Goal: Task Accomplishment & Management: Use online tool/utility

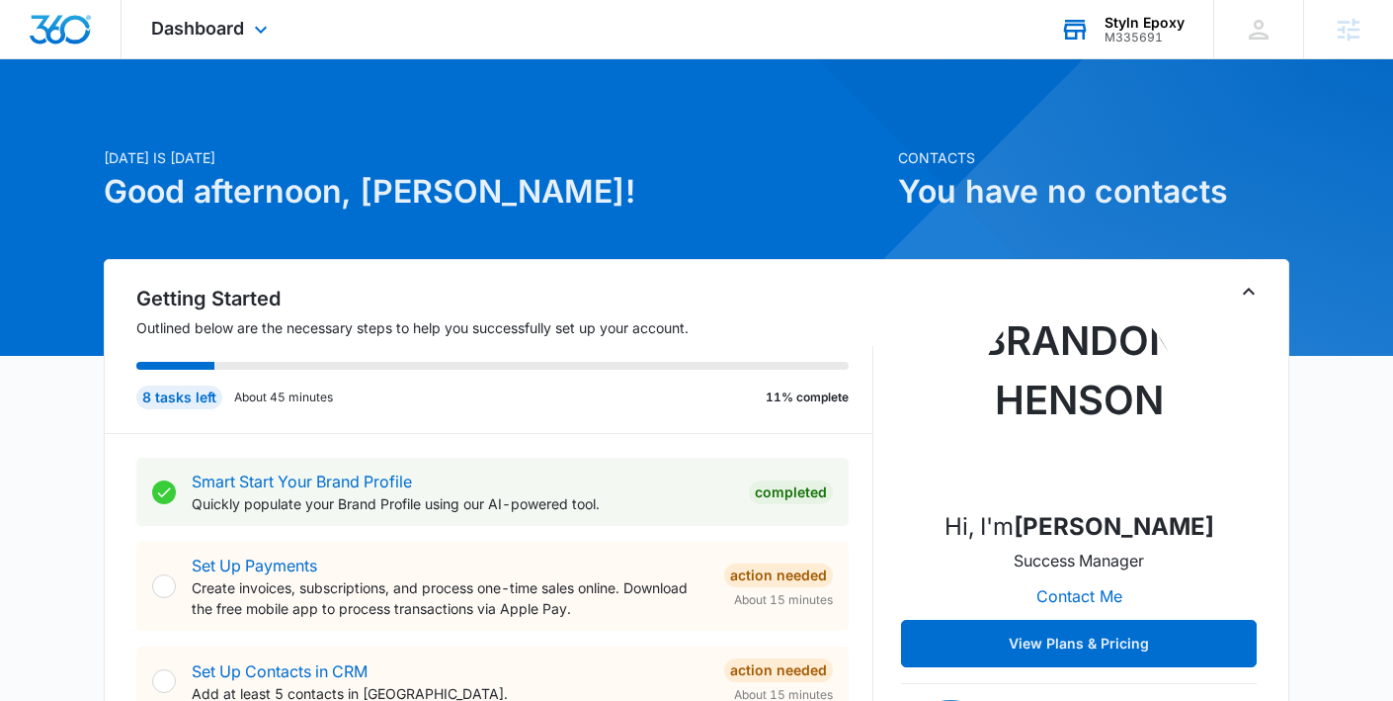
click at [1074, 40] on icon at bounding box center [1075, 30] width 30 height 30
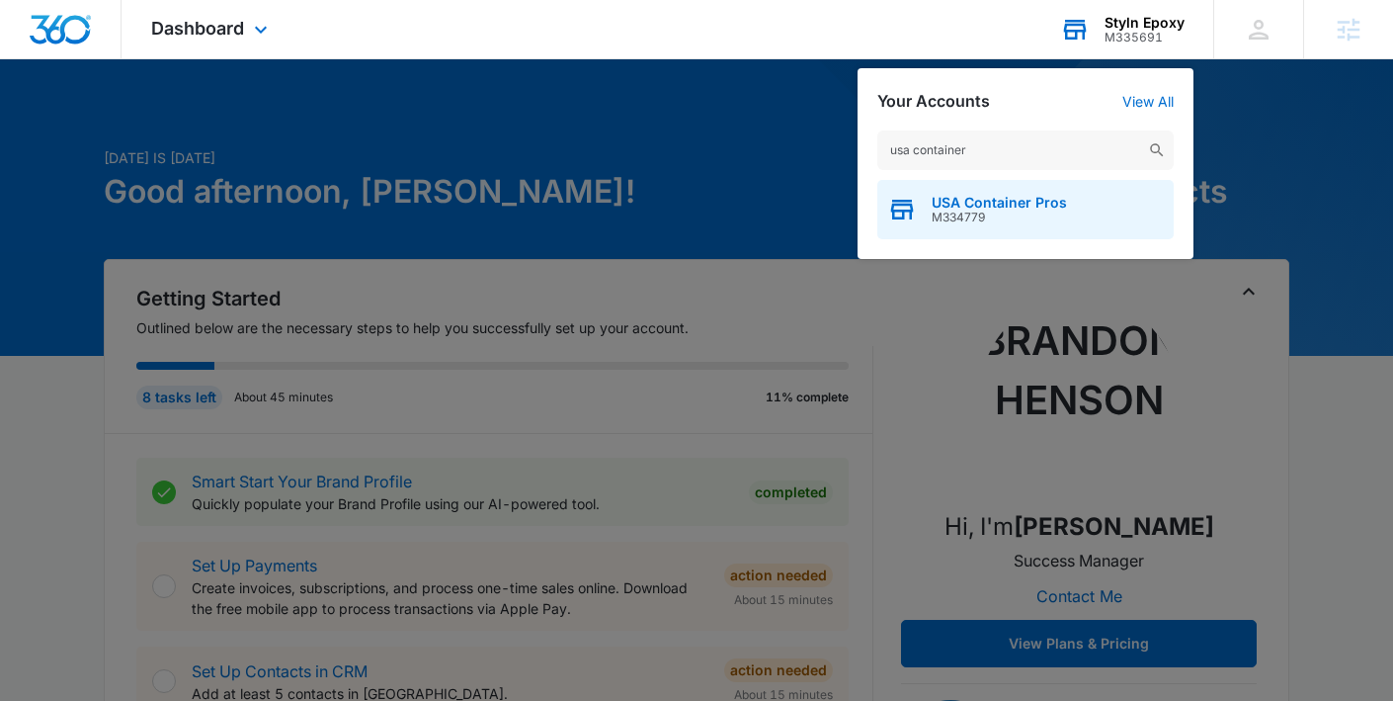
type input "usa container"
click at [1054, 213] on span "M334779" at bounding box center [999, 217] width 135 height 14
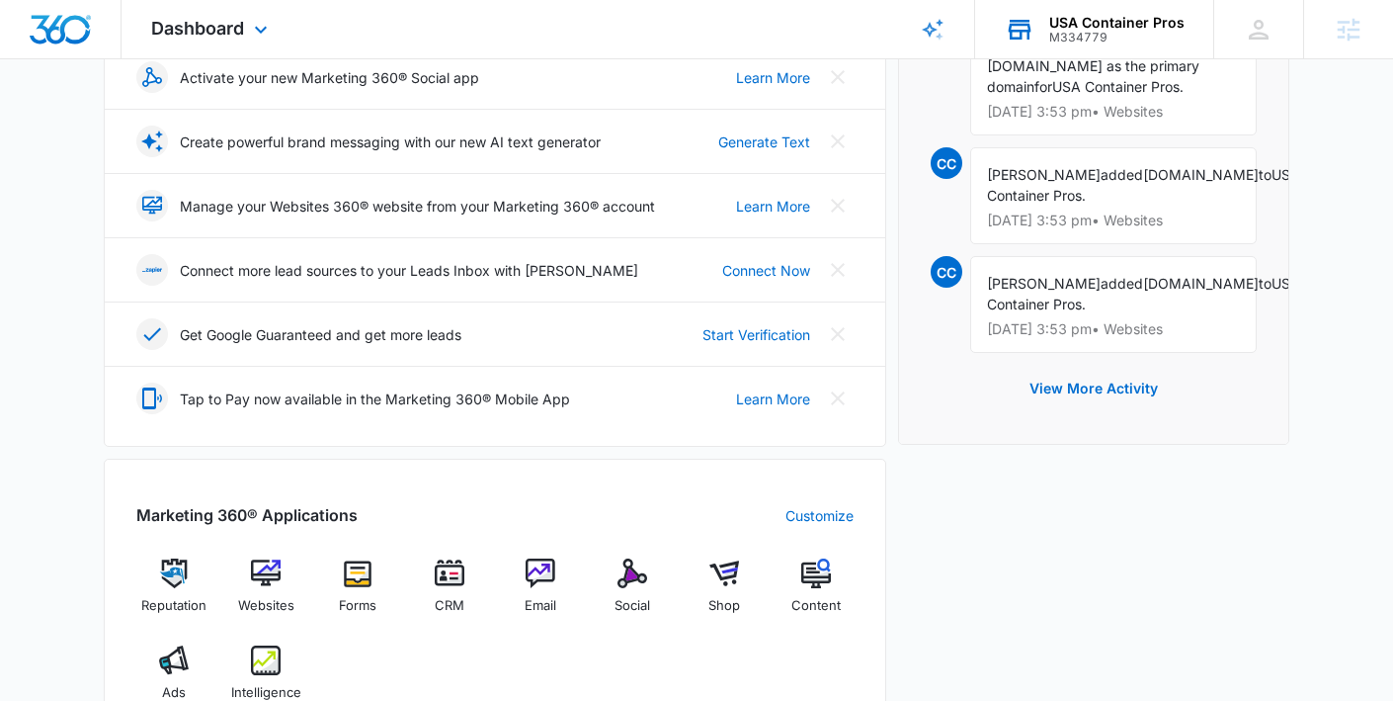
scroll to position [723, 0]
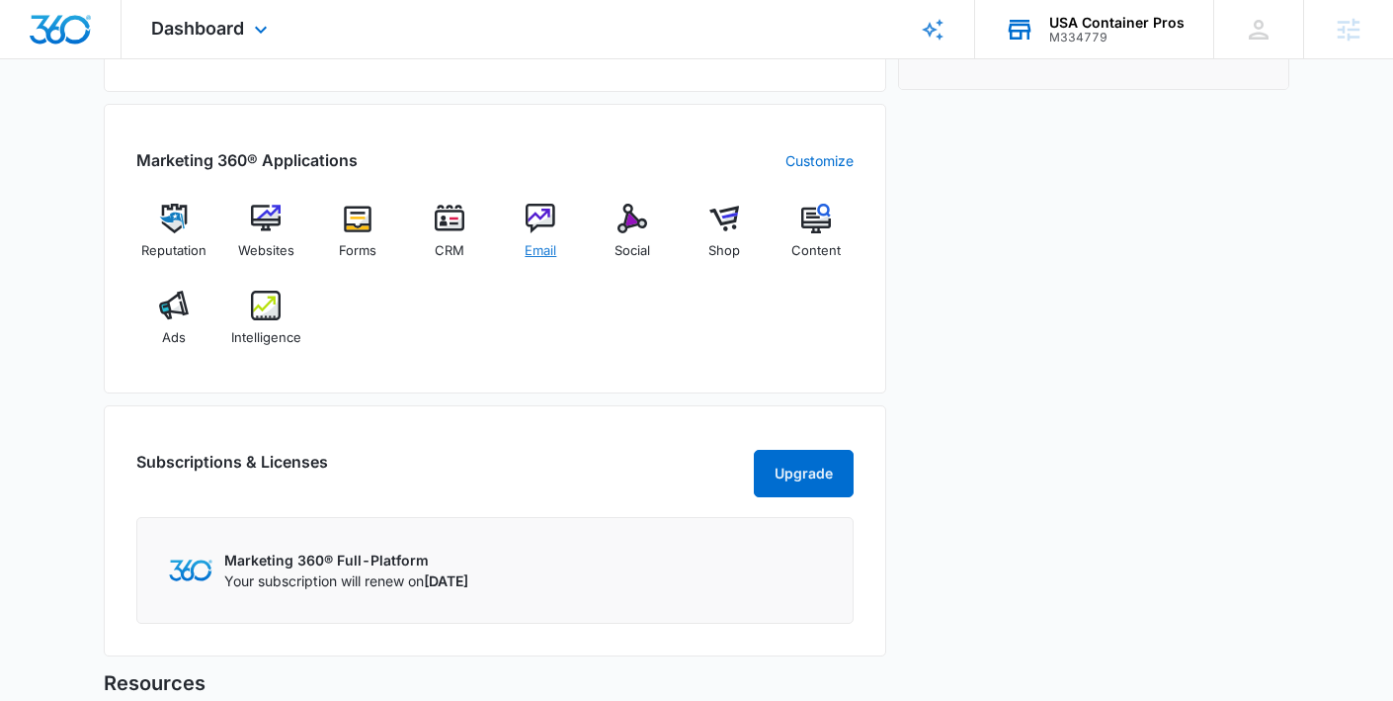
click at [548, 231] on img at bounding box center [541, 219] width 30 height 30
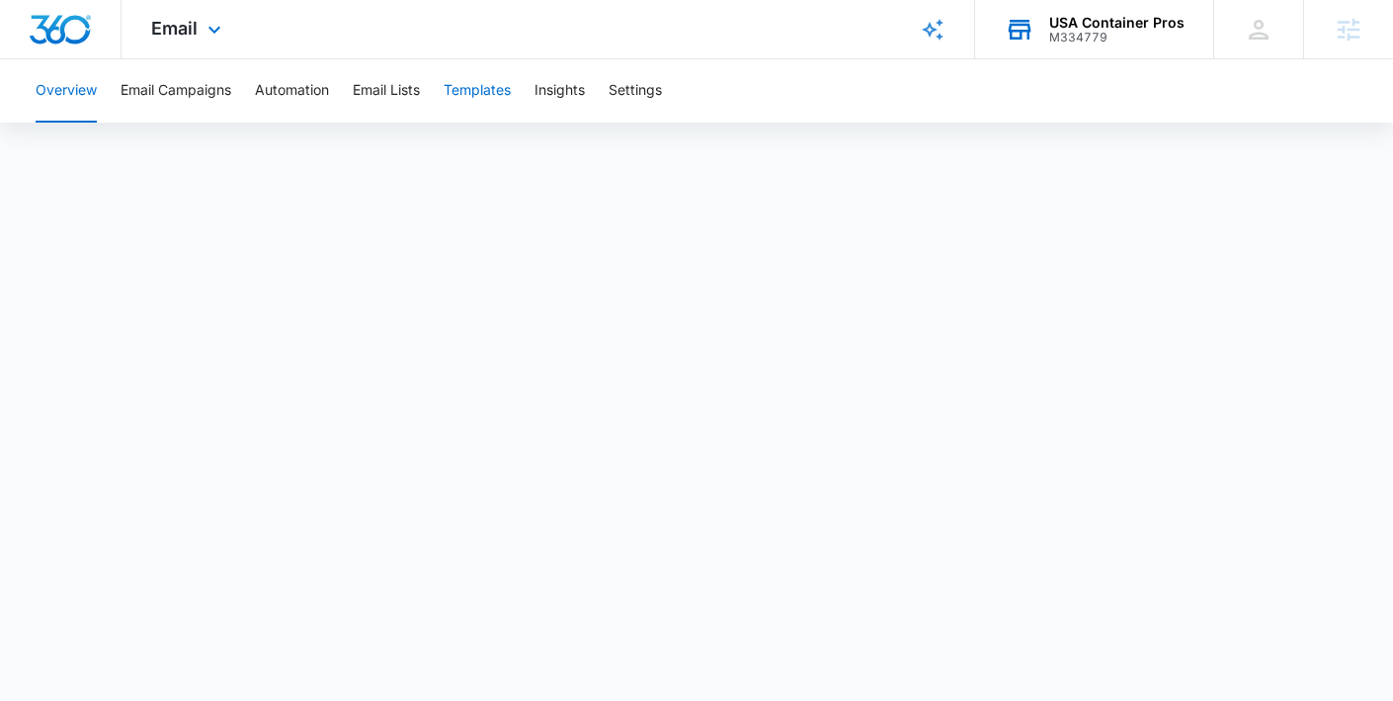
click at [501, 93] on button "Templates" at bounding box center [477, 90] width 67 height 63
click at [289, 101] on button "Automation" at bounding box center [292, 90] width 74 height 63
click at [151, 25] on span "Email" at bounding box center [174, 28] width 46 height 21
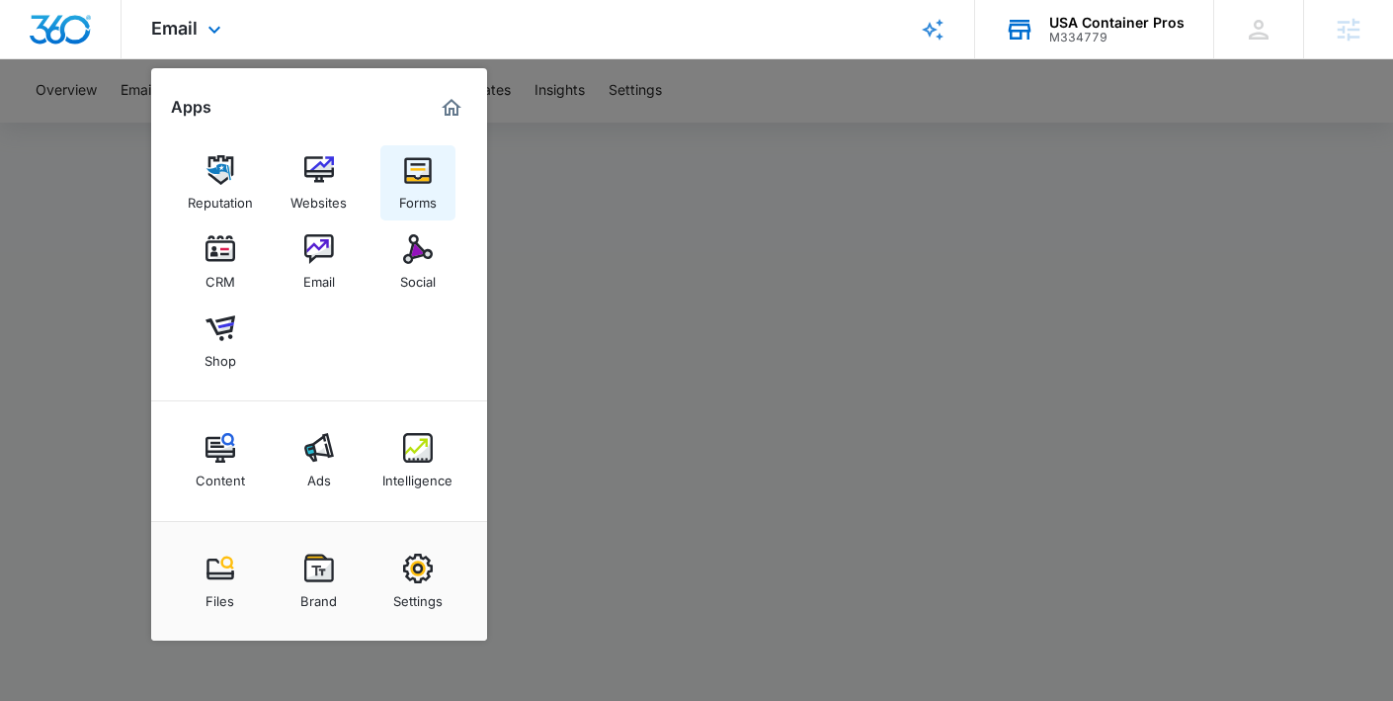
click at [400, 182] on link "Forms" at bounding box center [417, 182] width 75 height 75
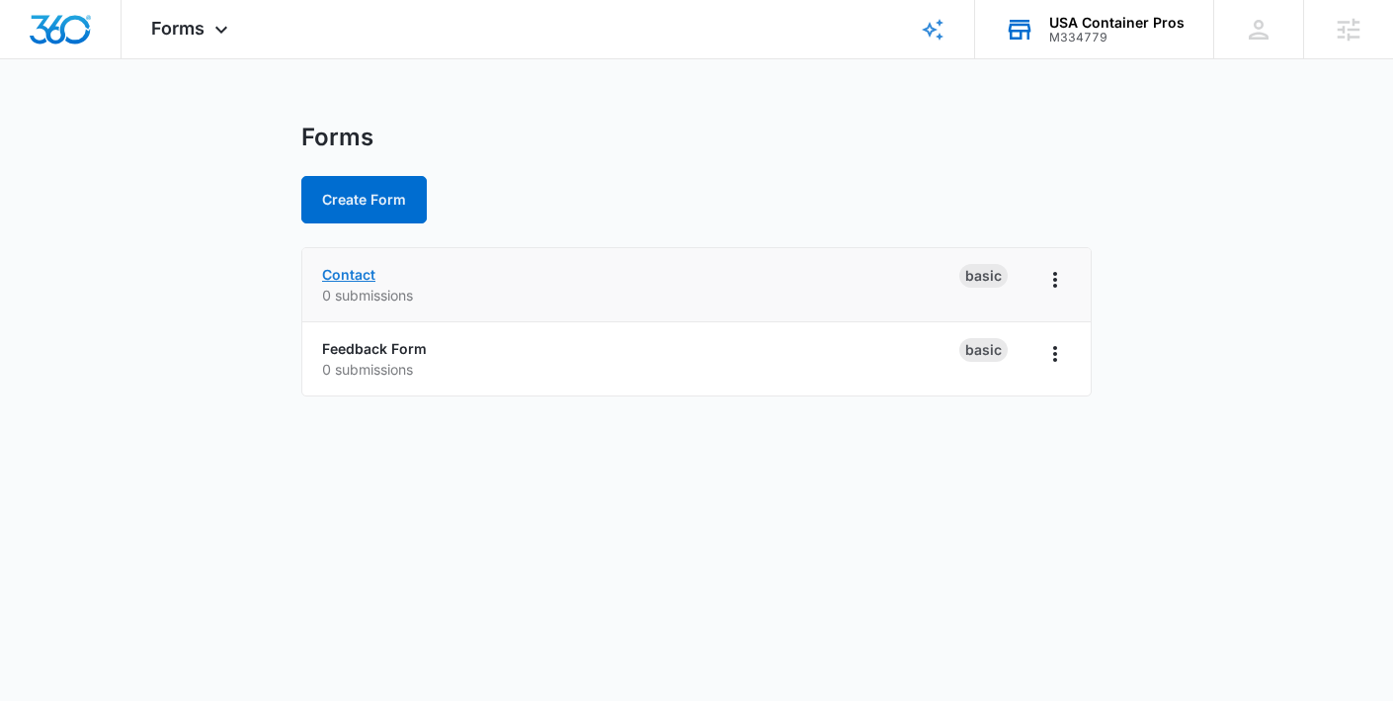
click at [356, 270] on link "Contact" at bounding box center [348, 274] width 53 height 17
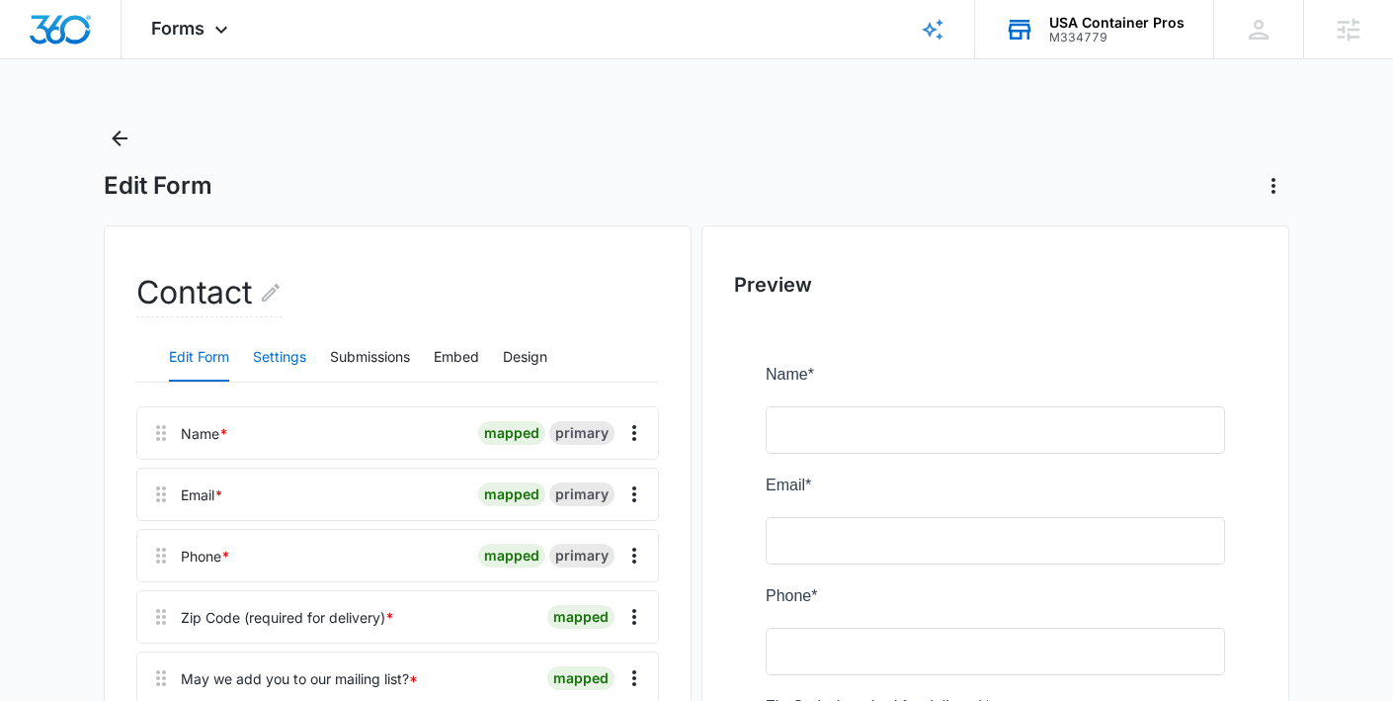
click at [282, 363] on button "Settings" at bounding box center [279, 357] width 53 height 47
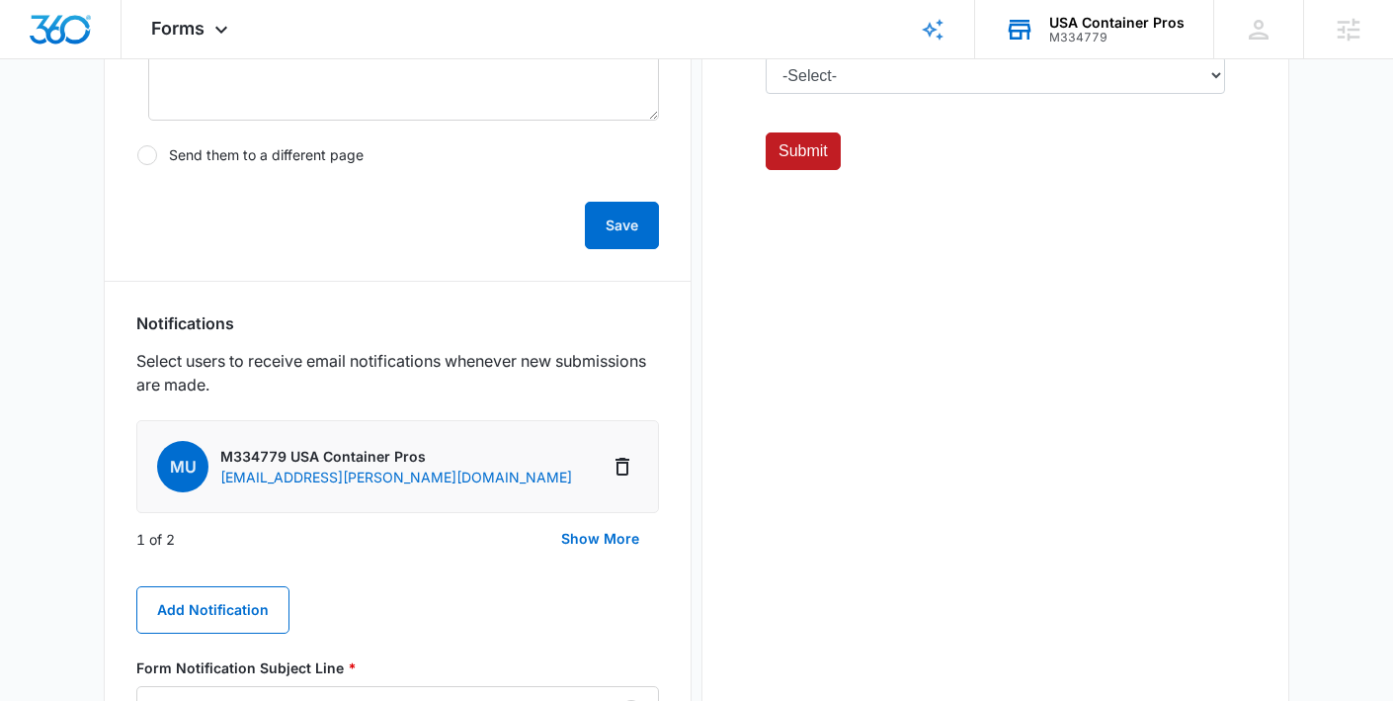
scroll to position [1005, 0]
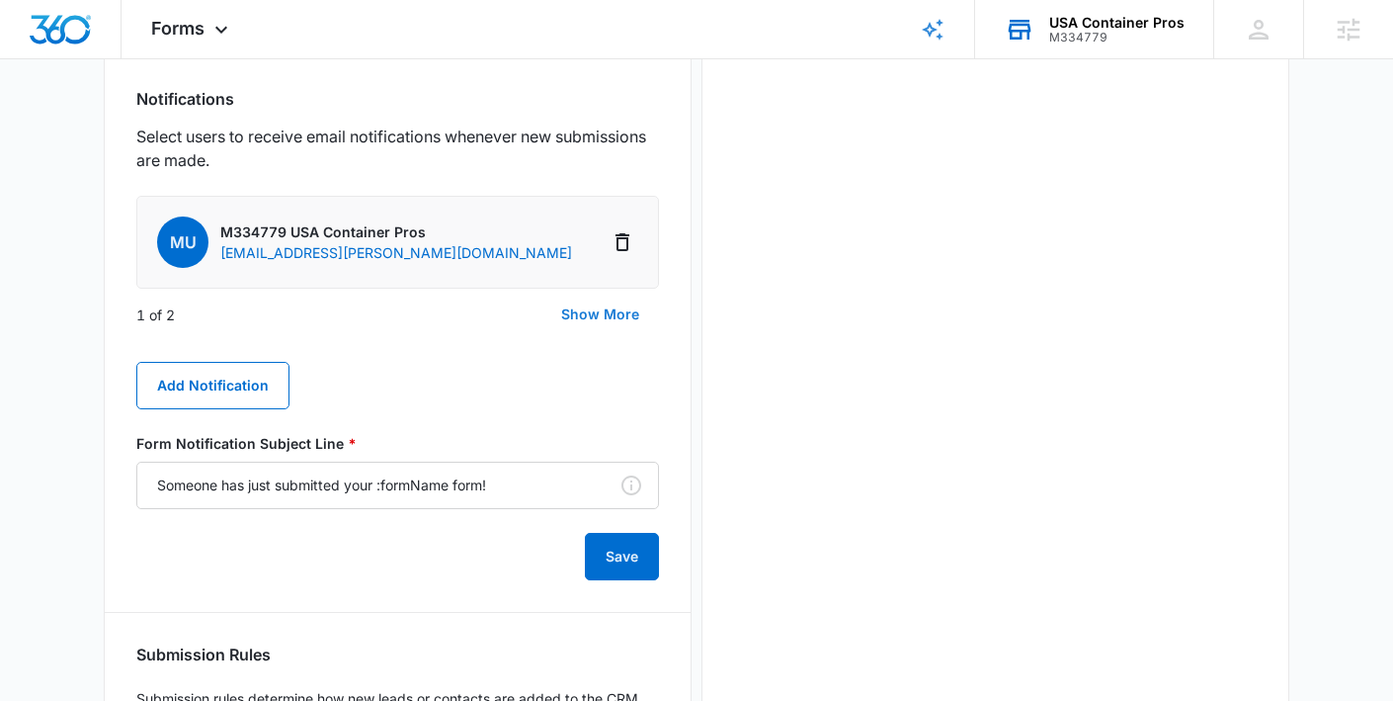
click at [596, 303] on button "Show More" at bounding box center [601, 314] width 118 height 47
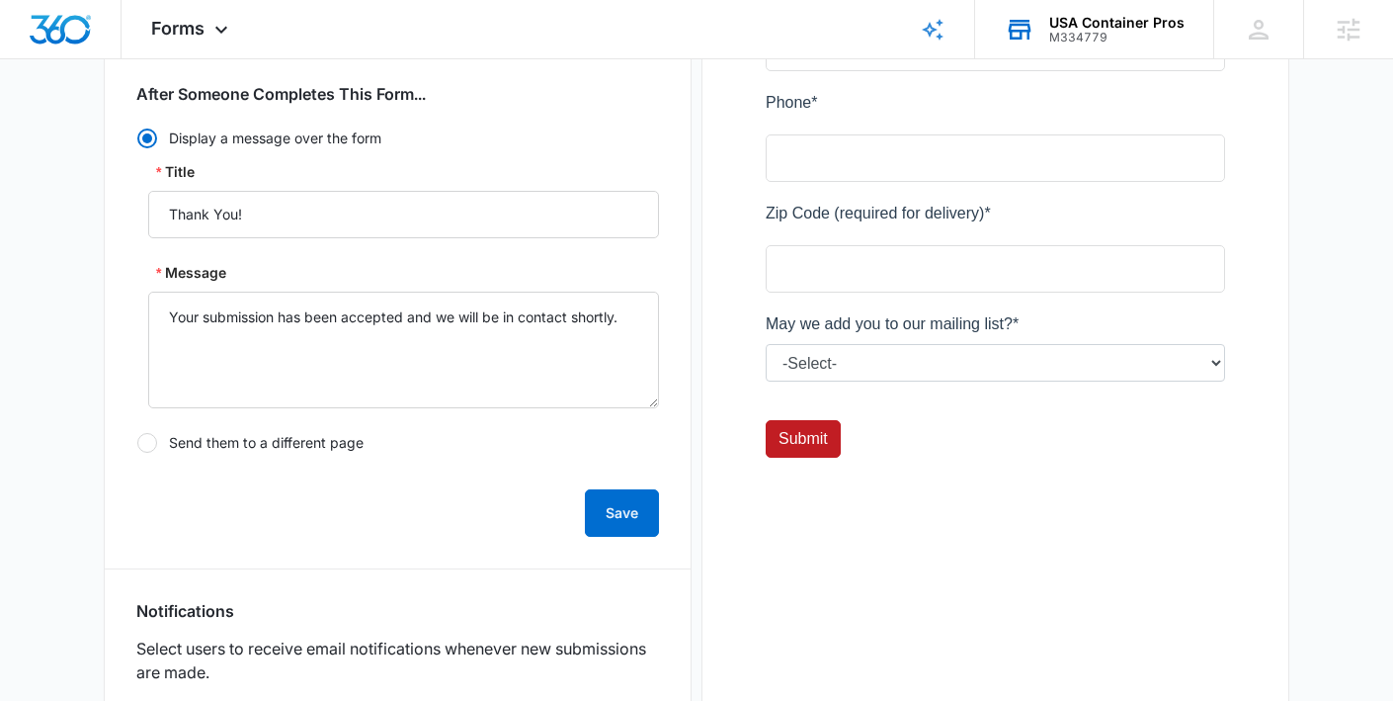
scroll to position [0, 0]
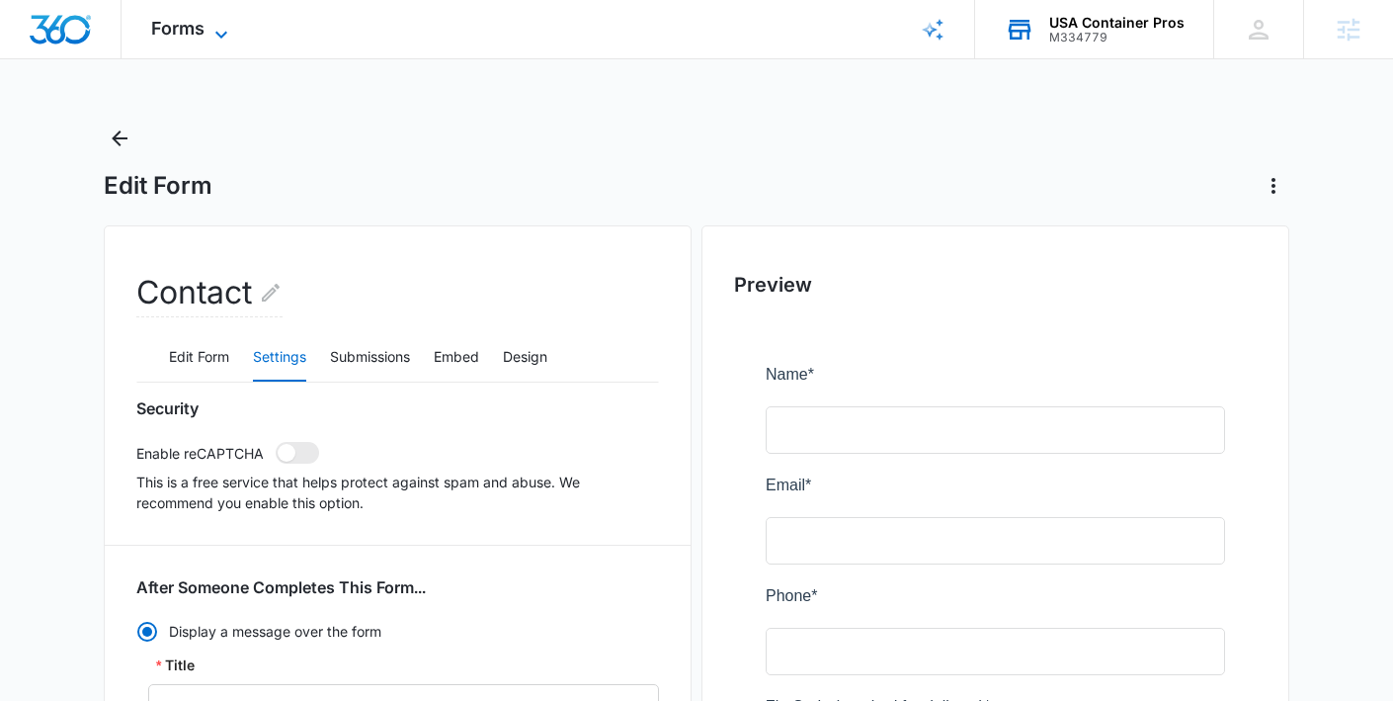
click at [210, 32] on icon at bounding box center [222, 35] width 24 height 24
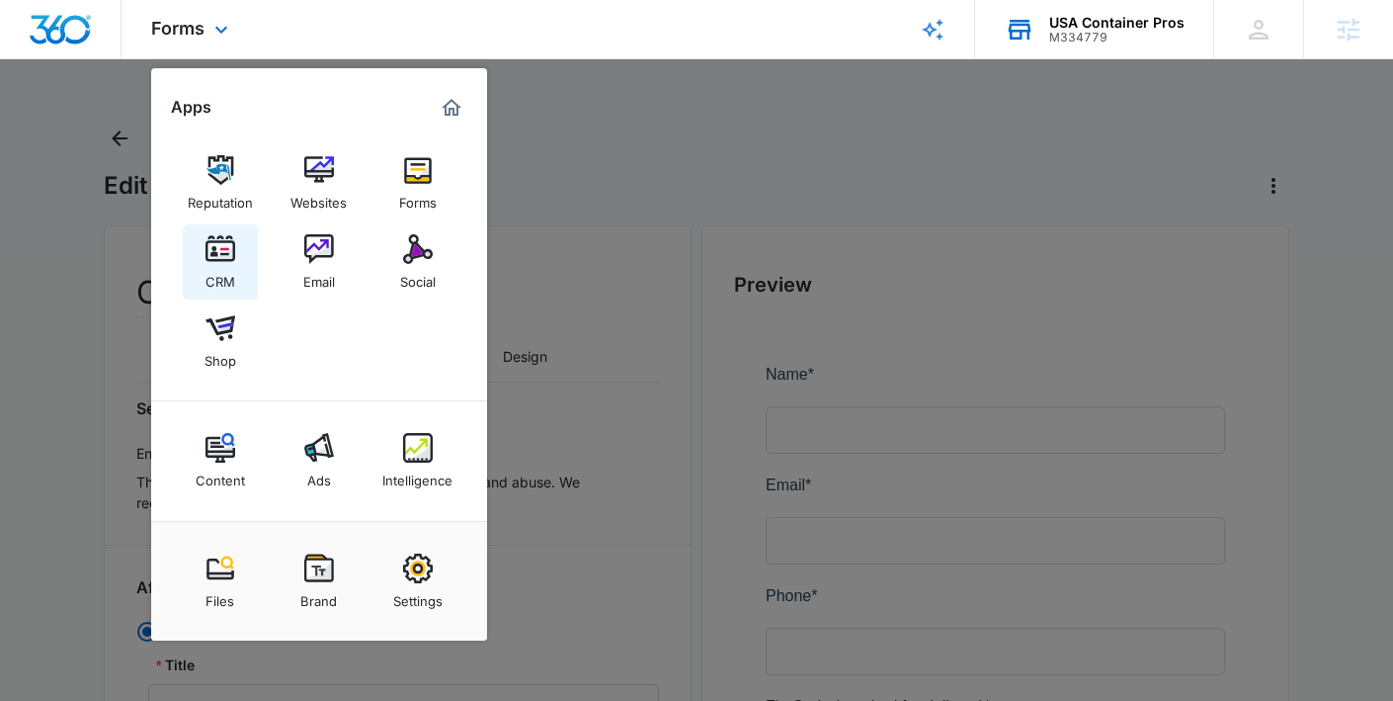
click at [212, 246] on img at bounding box center [221, 249] width 30 height 30
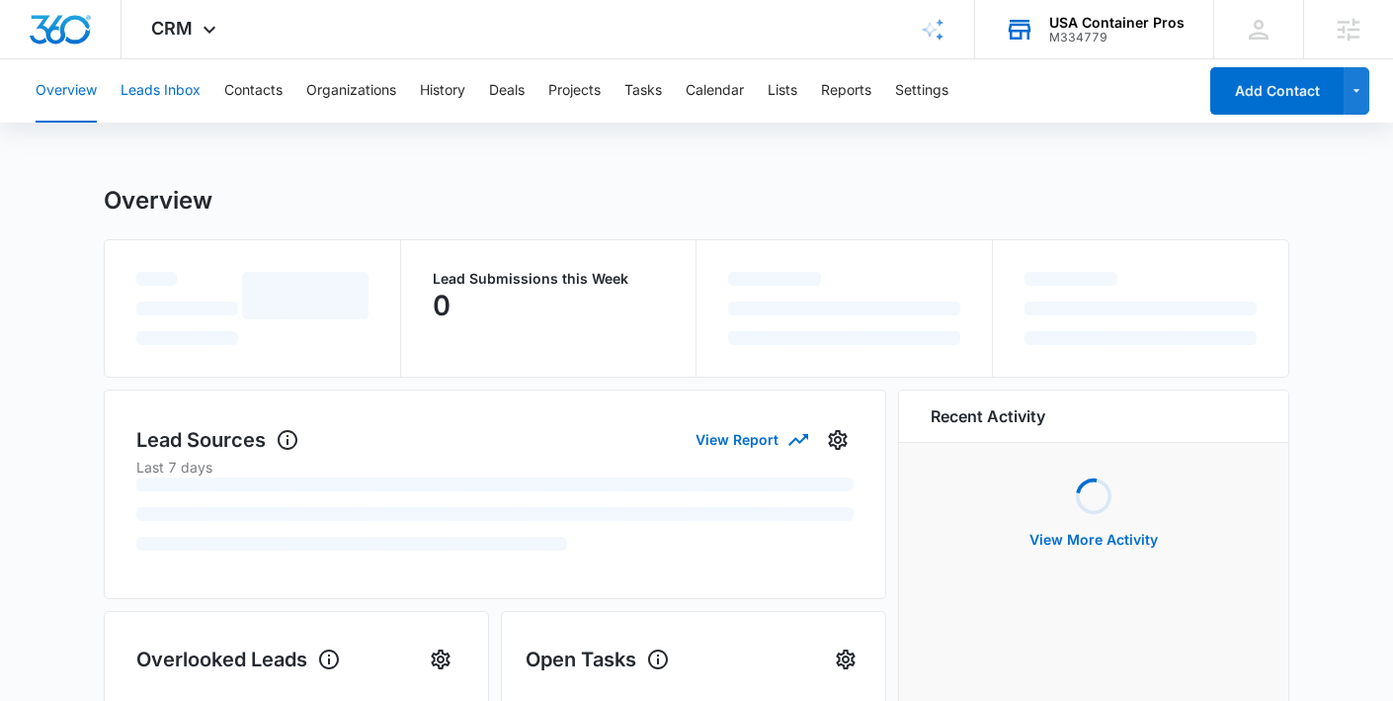
click at [170, 100] on button "Leads Inbox" at bounding box center [161, 90] width 80 height 63
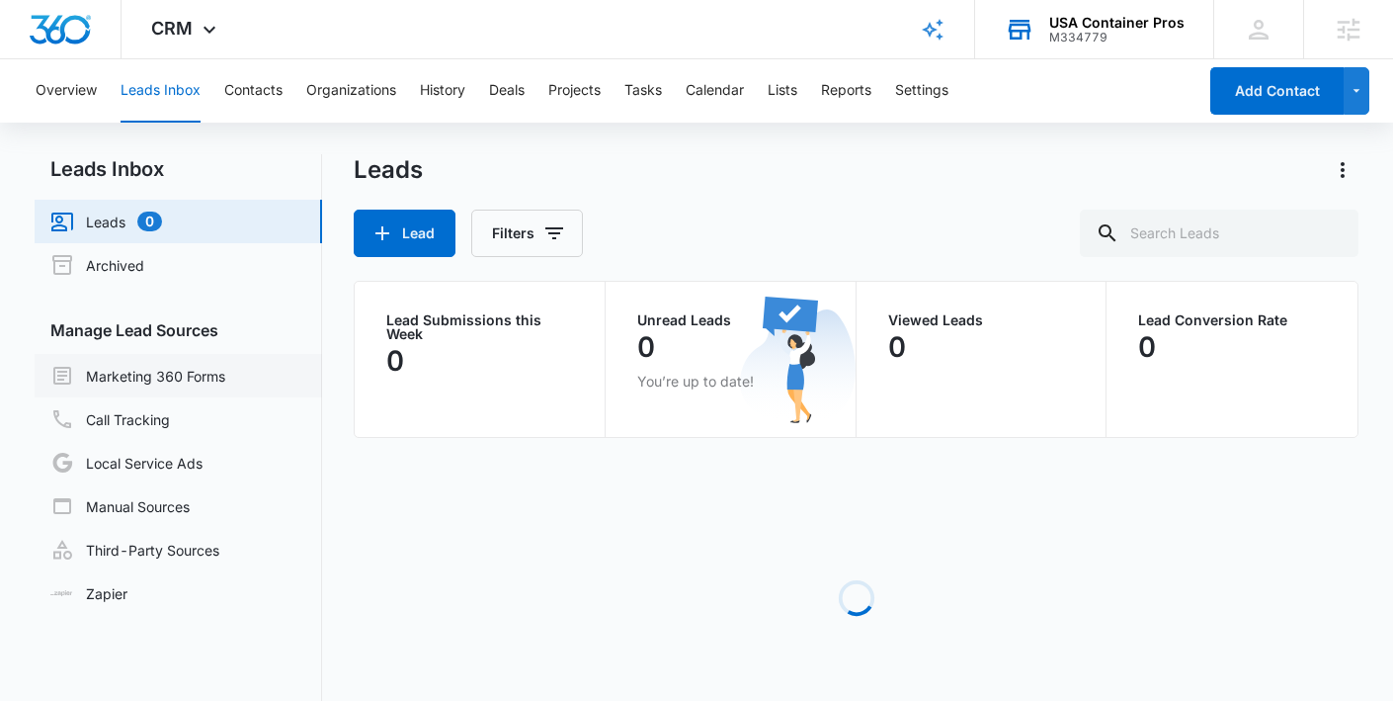
click at [149, 387] on link "Marketing 360 Forms" at bounding box center [137, 376] width 175 height 24
